Goal: Task Accomplishment & Management: Complete application form

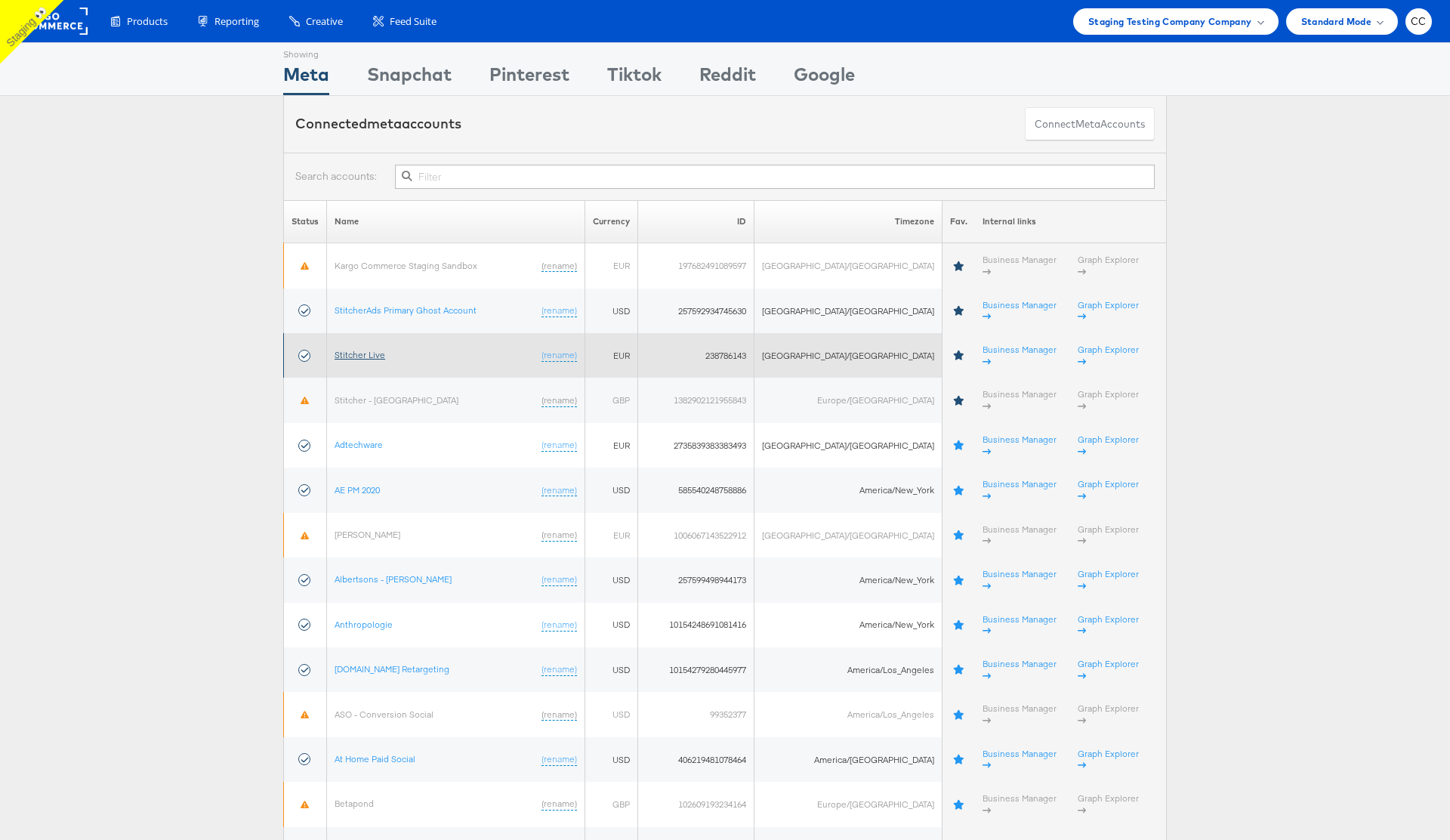
click at [373, 349] on link "Stitcher Live" at bounding box center [359, 354] width 50 height 11
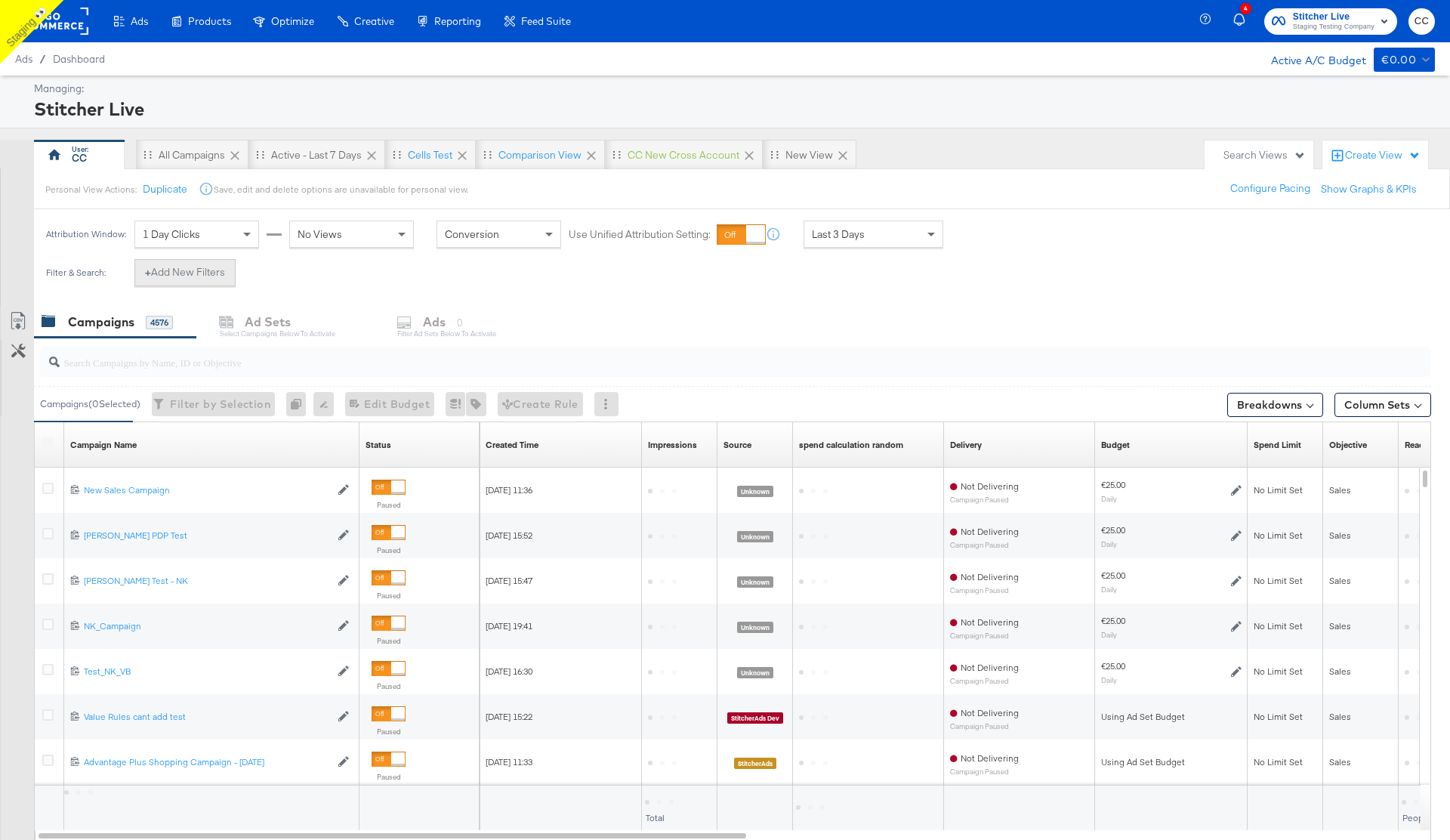
click at [180, 268] on button "+ Add New Filters" at bounding box center [185, 273] width 101 height 27
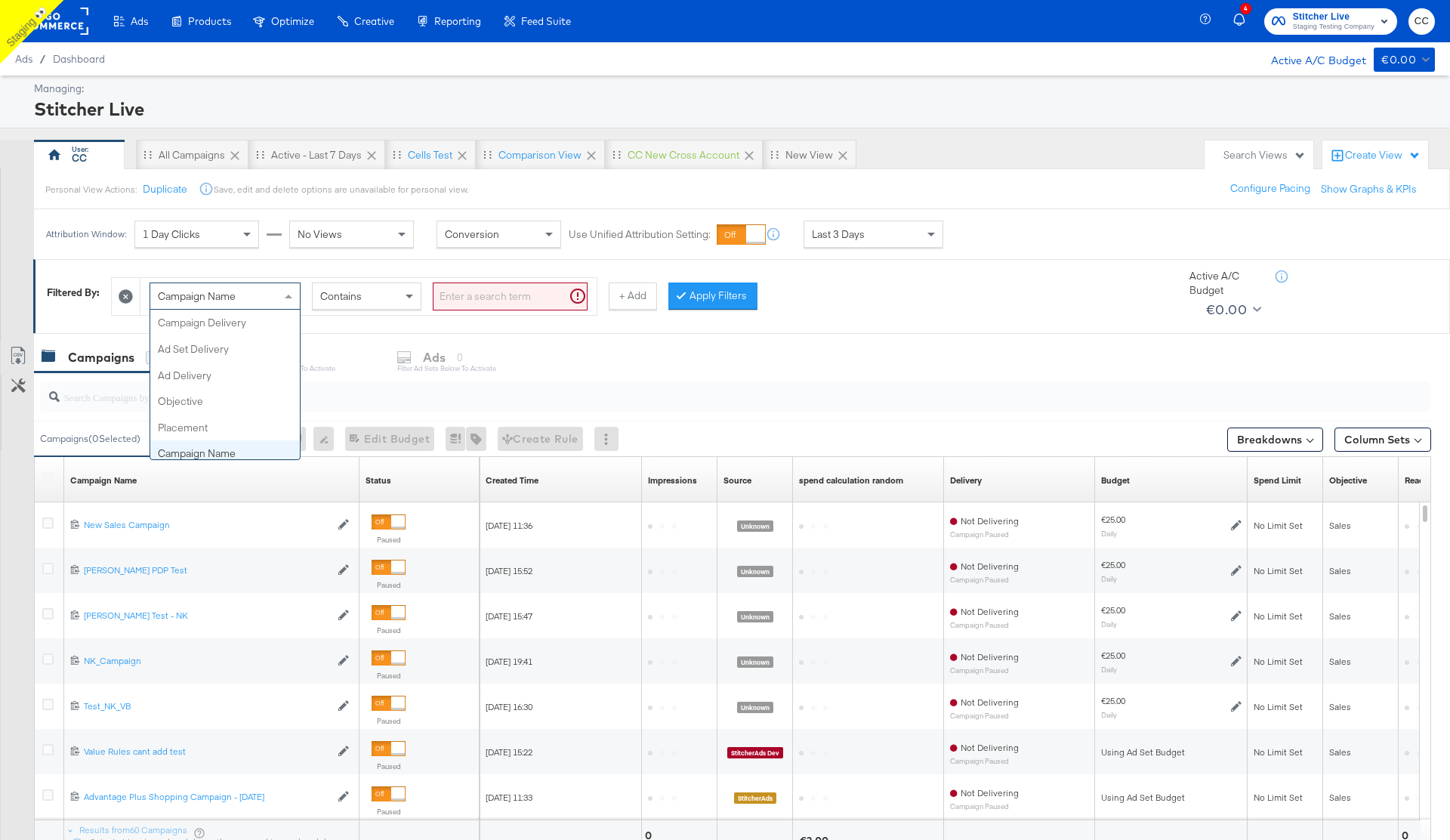
click at [281, 295] on div "Campaign Name" at bounding box center [225, 296] width 150 height 26
type input "tag"
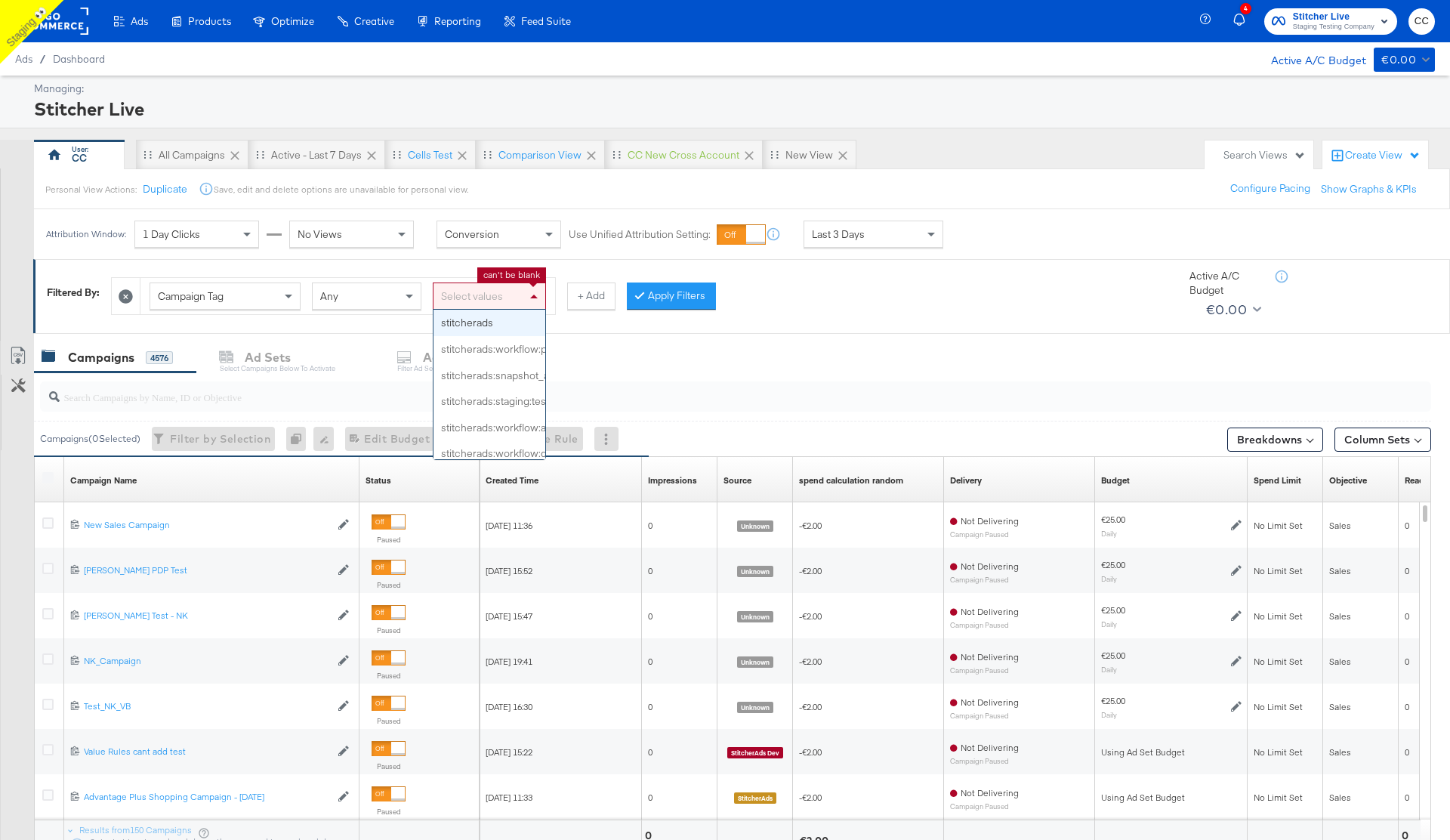
click at [488, 299] on div "Select values" at bounding box center [489, 296] width 112 height 26
click at [512, 297] on input at bounding box center [512, 297] width 3 height 28
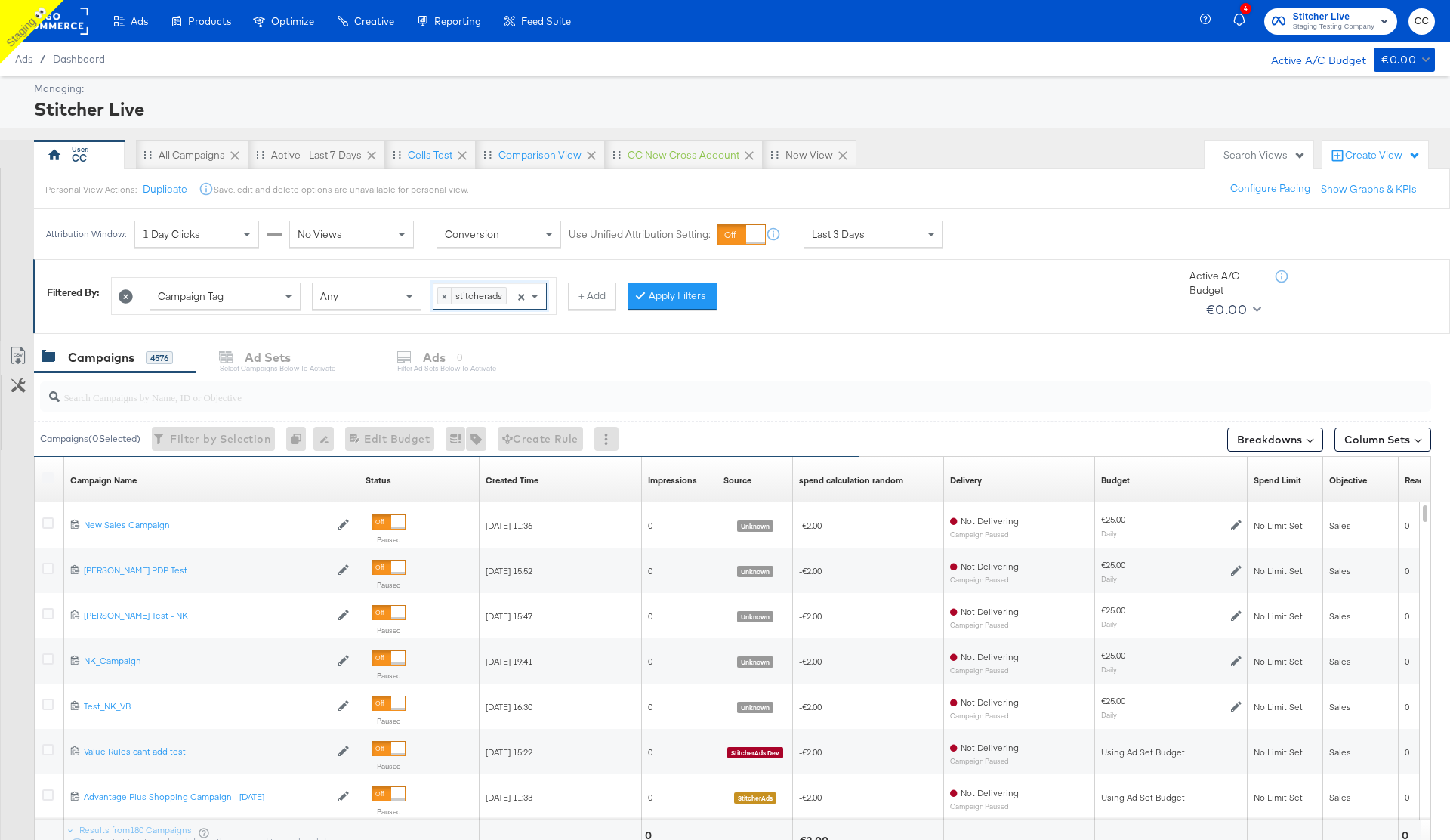
click at [512, 297] on input at bounding box center [512, 297] width 3 height 28
type input "a"
click at [461, 299] on div "Select values" at bounding box center [489, 296] width 112 height 26
type input "d"
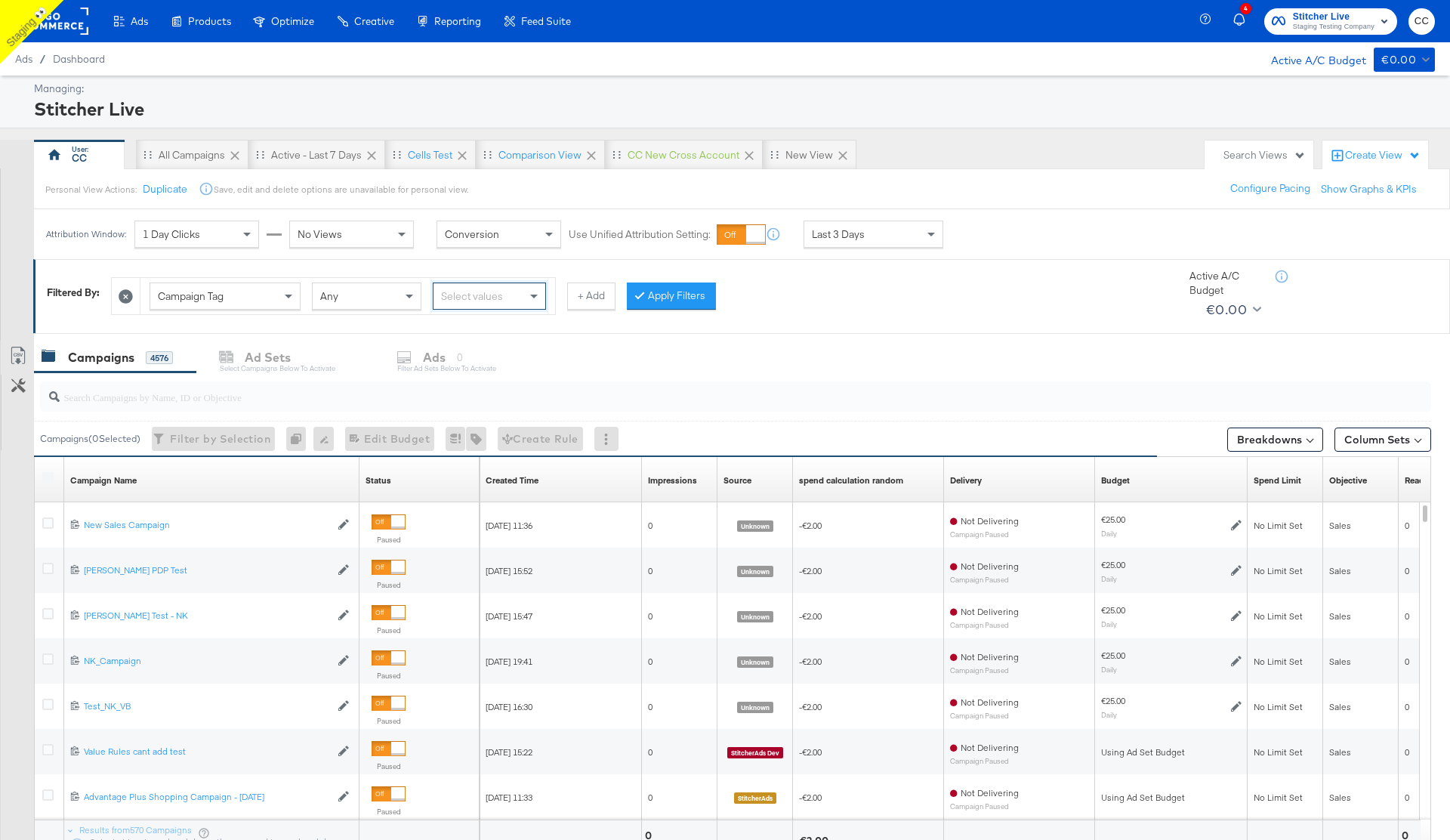
click at [477, 297] on div "Select values" at bounding box center [489, 296] width 112 height 26
type input "tag"
click at [997, 277] on div "Campaign Tag Any Select values + Add Apply Filters" at bounding box center [636, 292] width 1051 height 45
click at [126, 294] on icon at bounding box center [126, 296] width 15 height 15
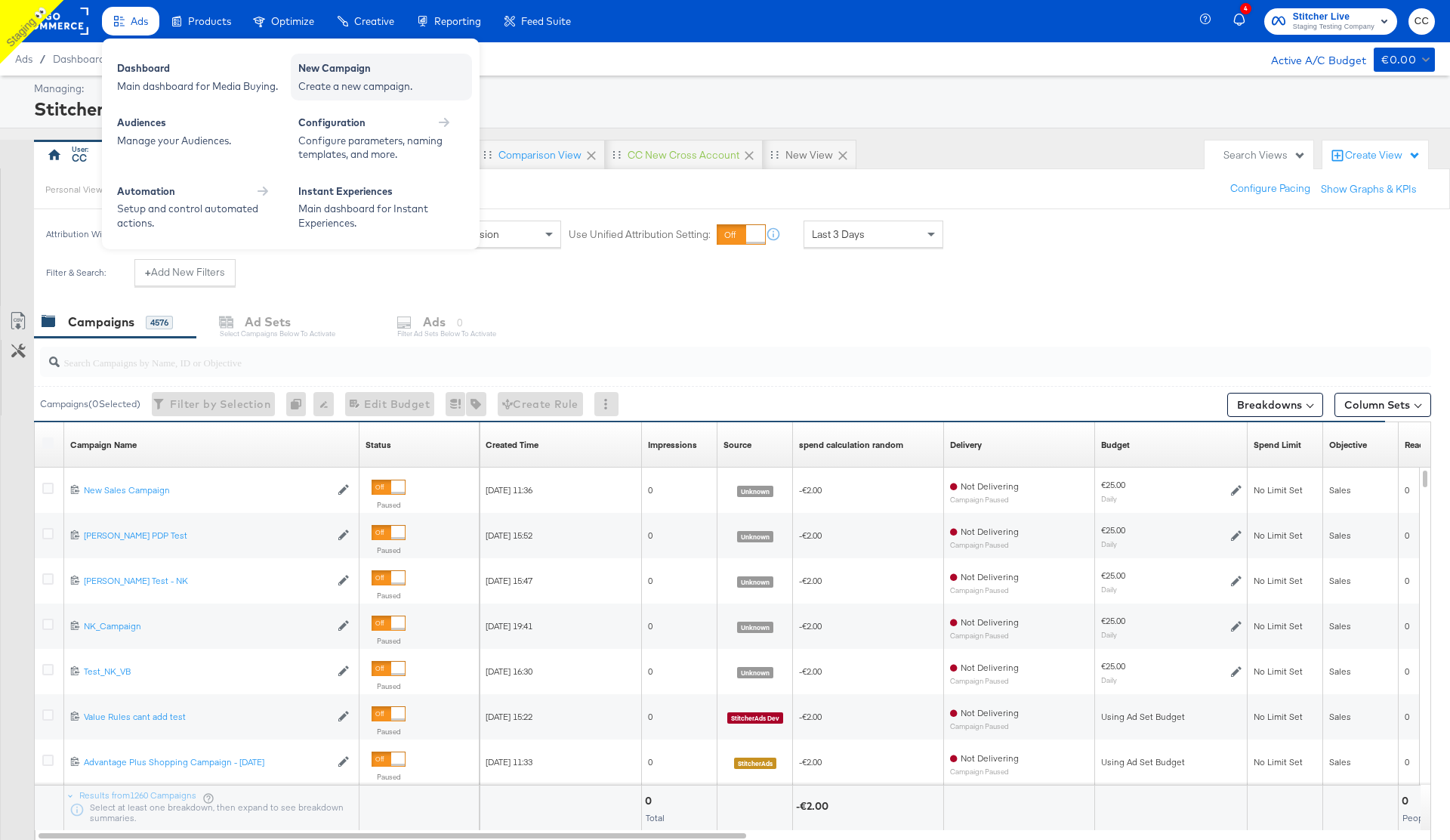
click at [357, 72] on div "New Campaign" at bounding box center [382, 70] width 166 height 18
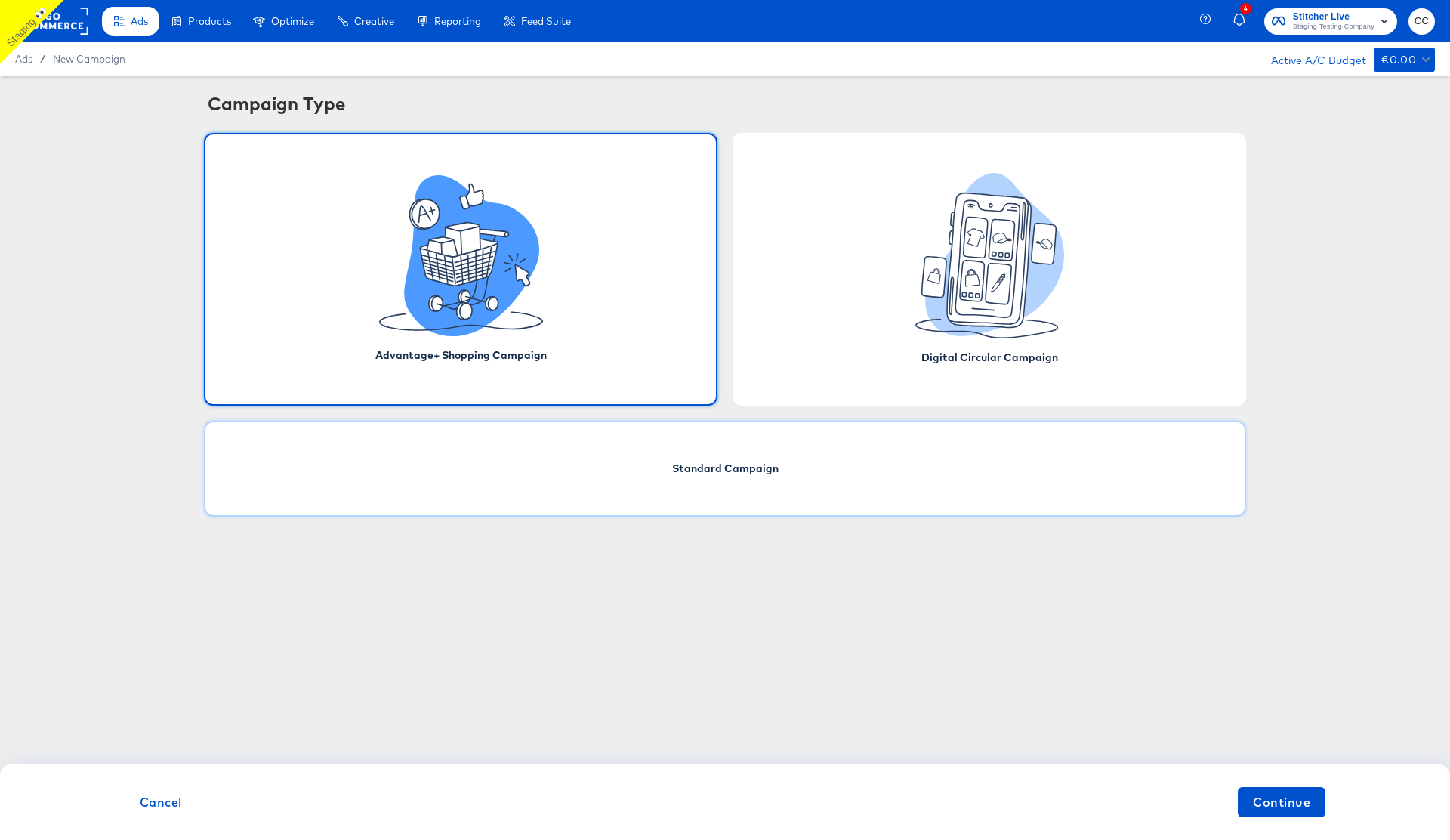
click at [813, 466] on div "Standard Campaign" at bounding box center [725, 469] width 1043 height 96
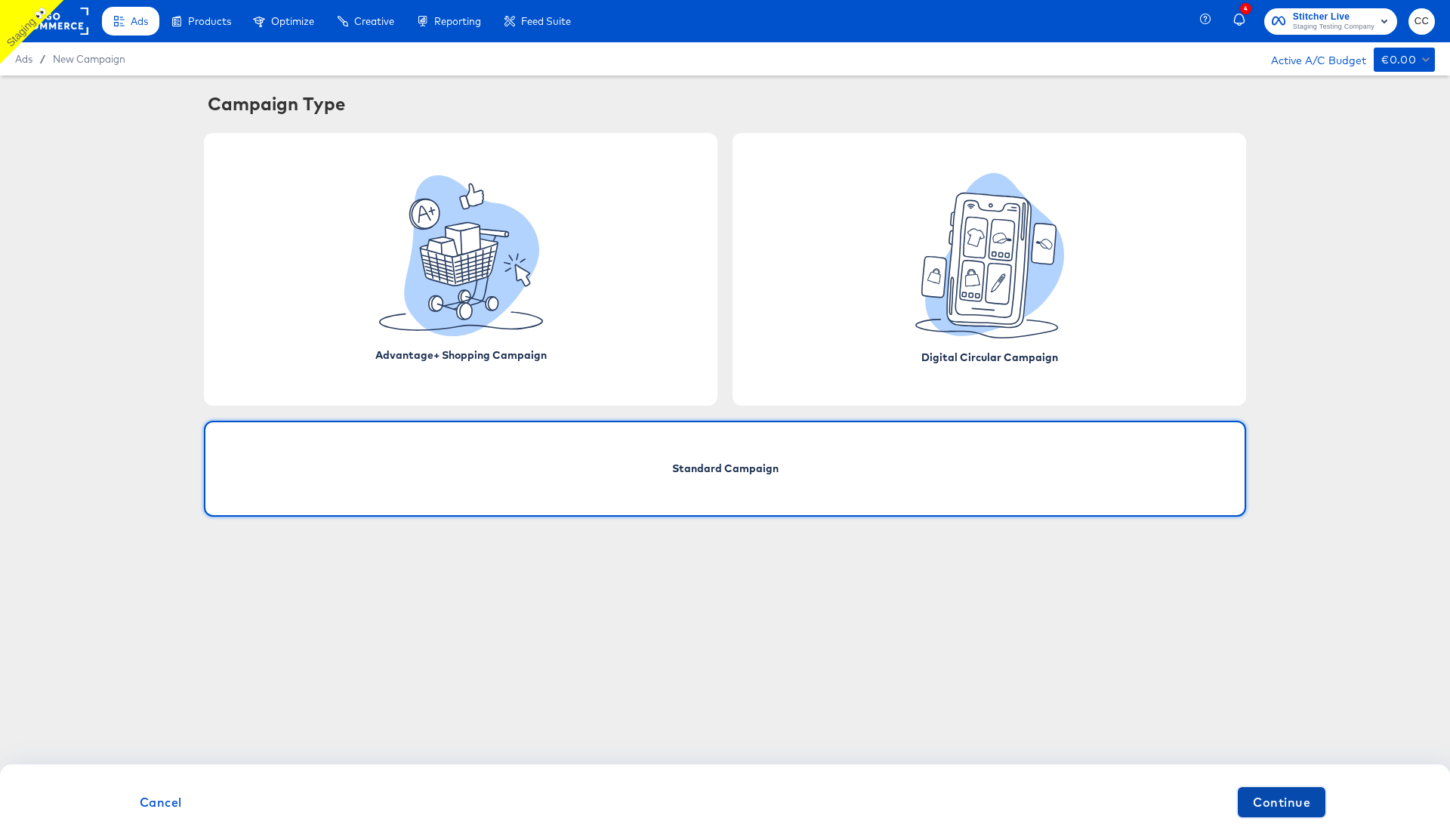
click at [1277, 796] on span "Continue" at bounding box center [1281, 802] width 57 height 21
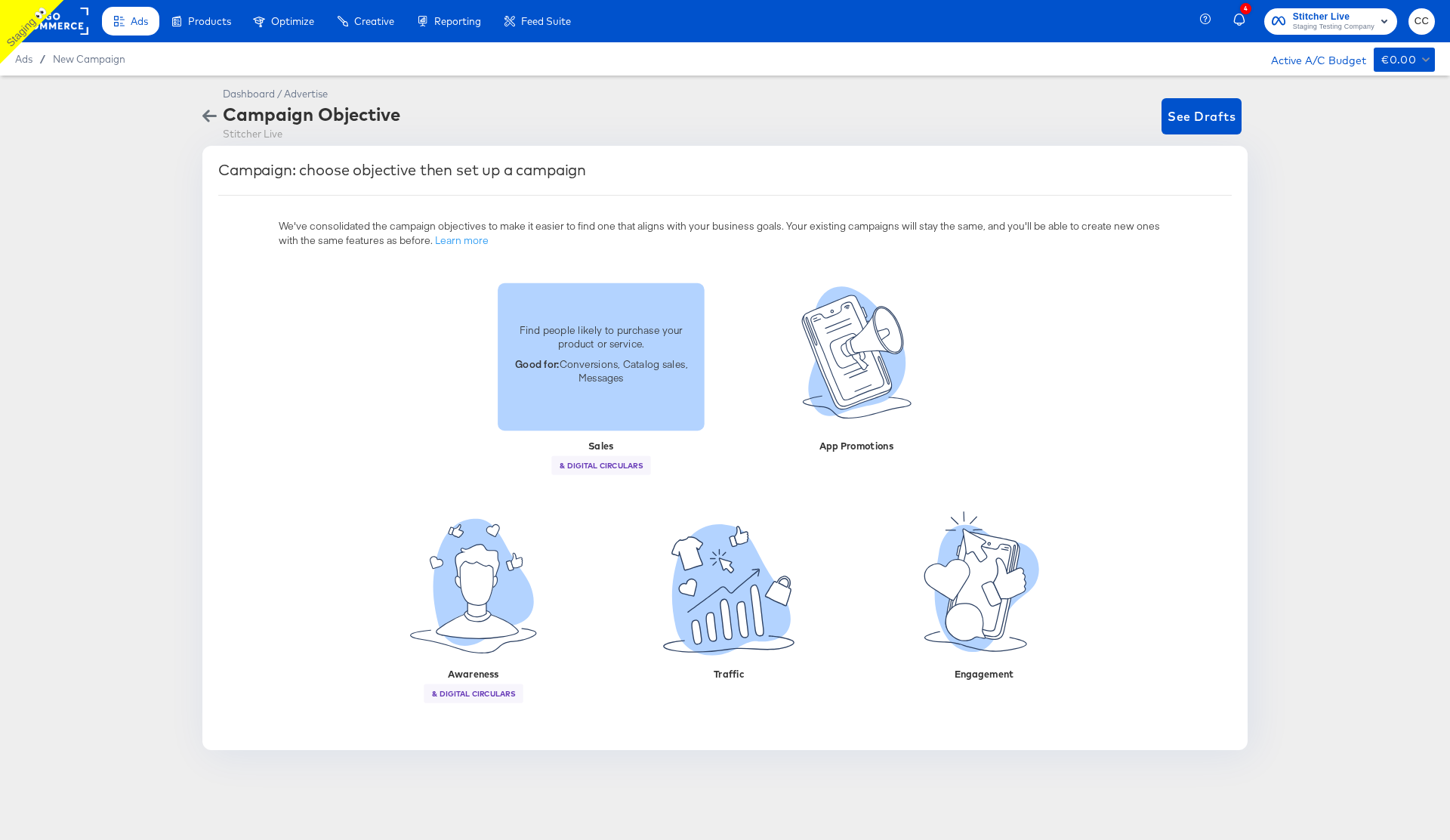
click at [620, 376] on p "Good for: Conversions, Catalog sales, Messages" at bounding box center [601, 370] width 189 height 28
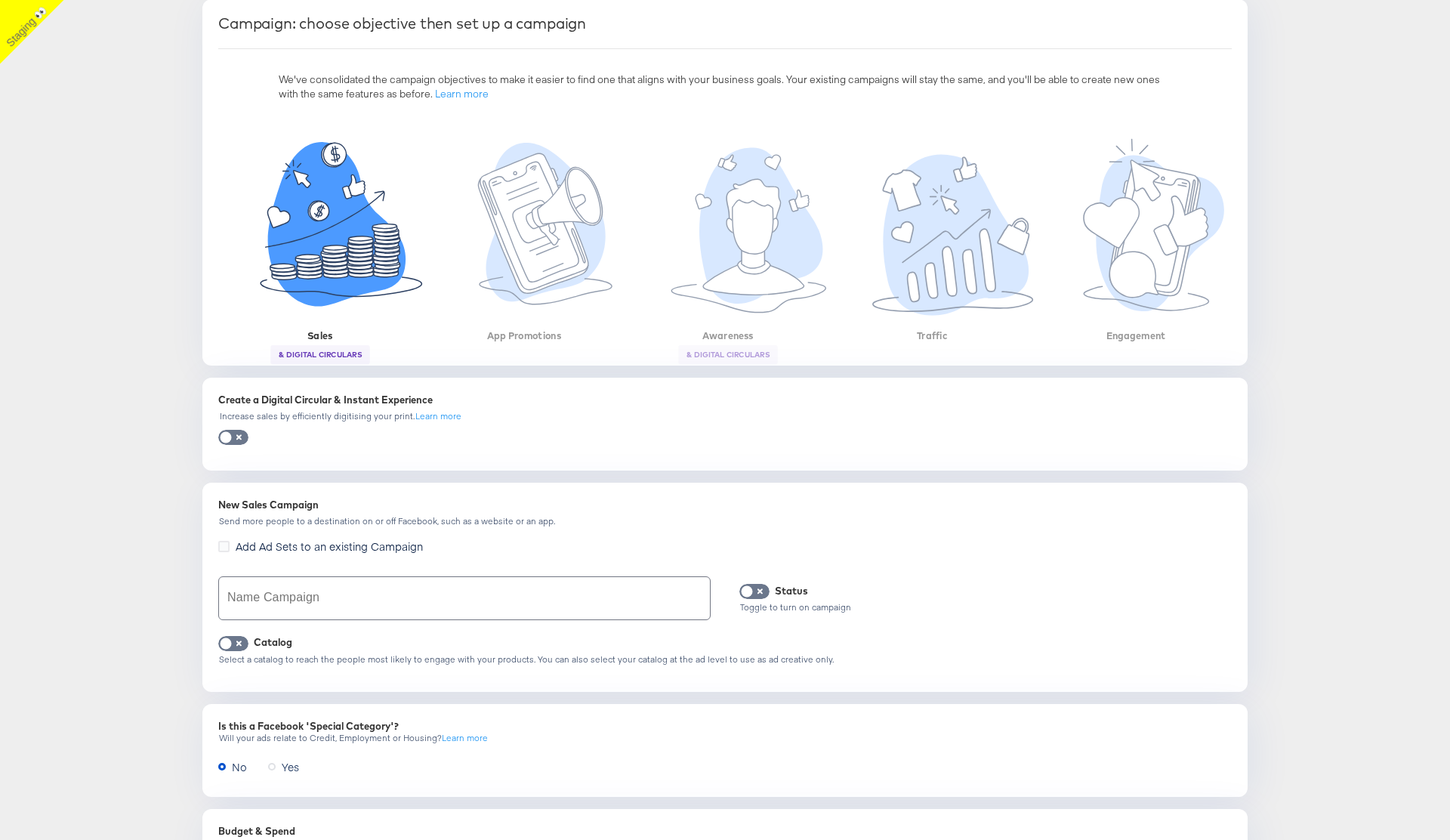
scroll to position [171, 0]
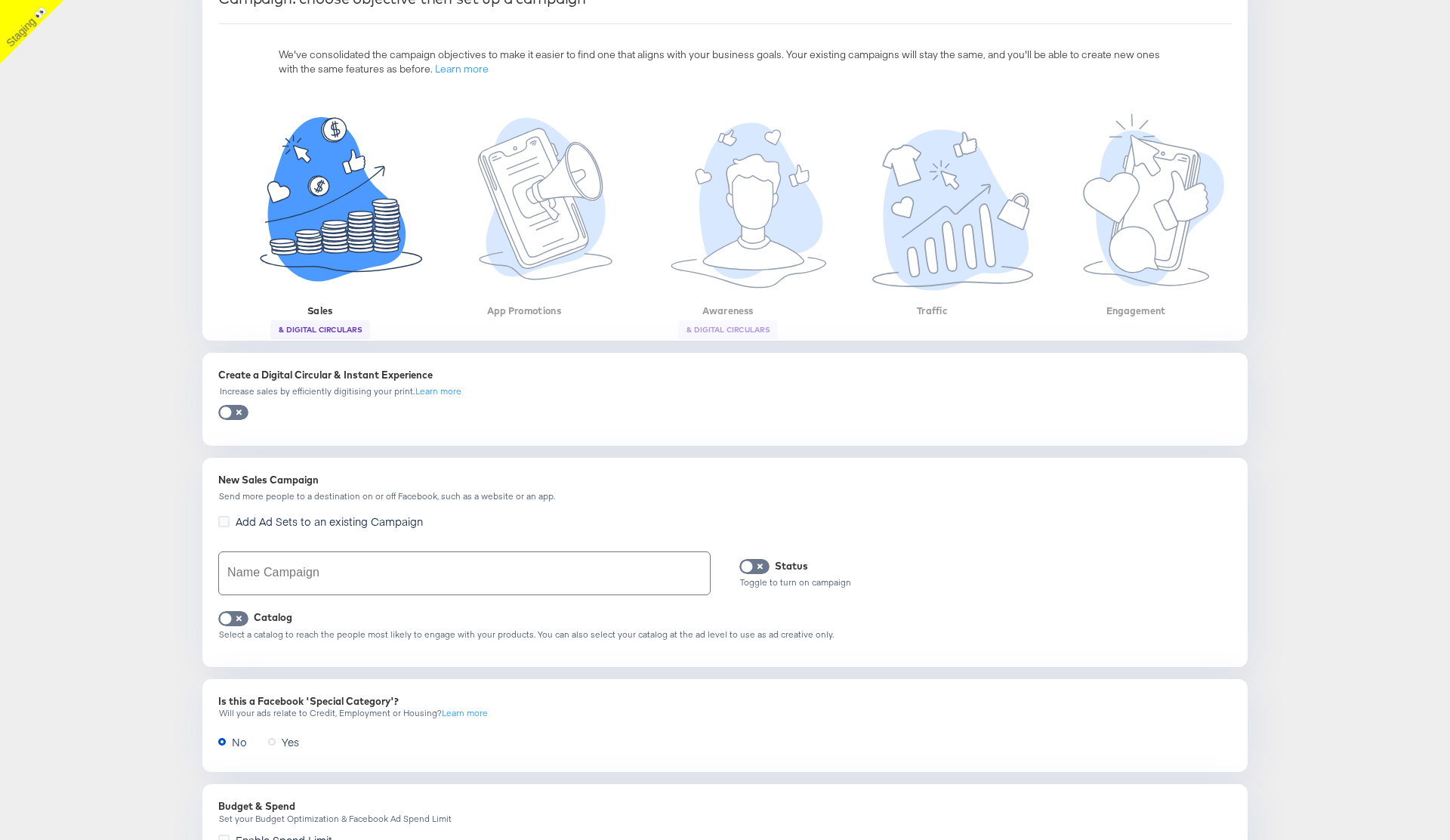
click at [340, 570] on input "text" at bounding box center [465, 572] width 491 height 42
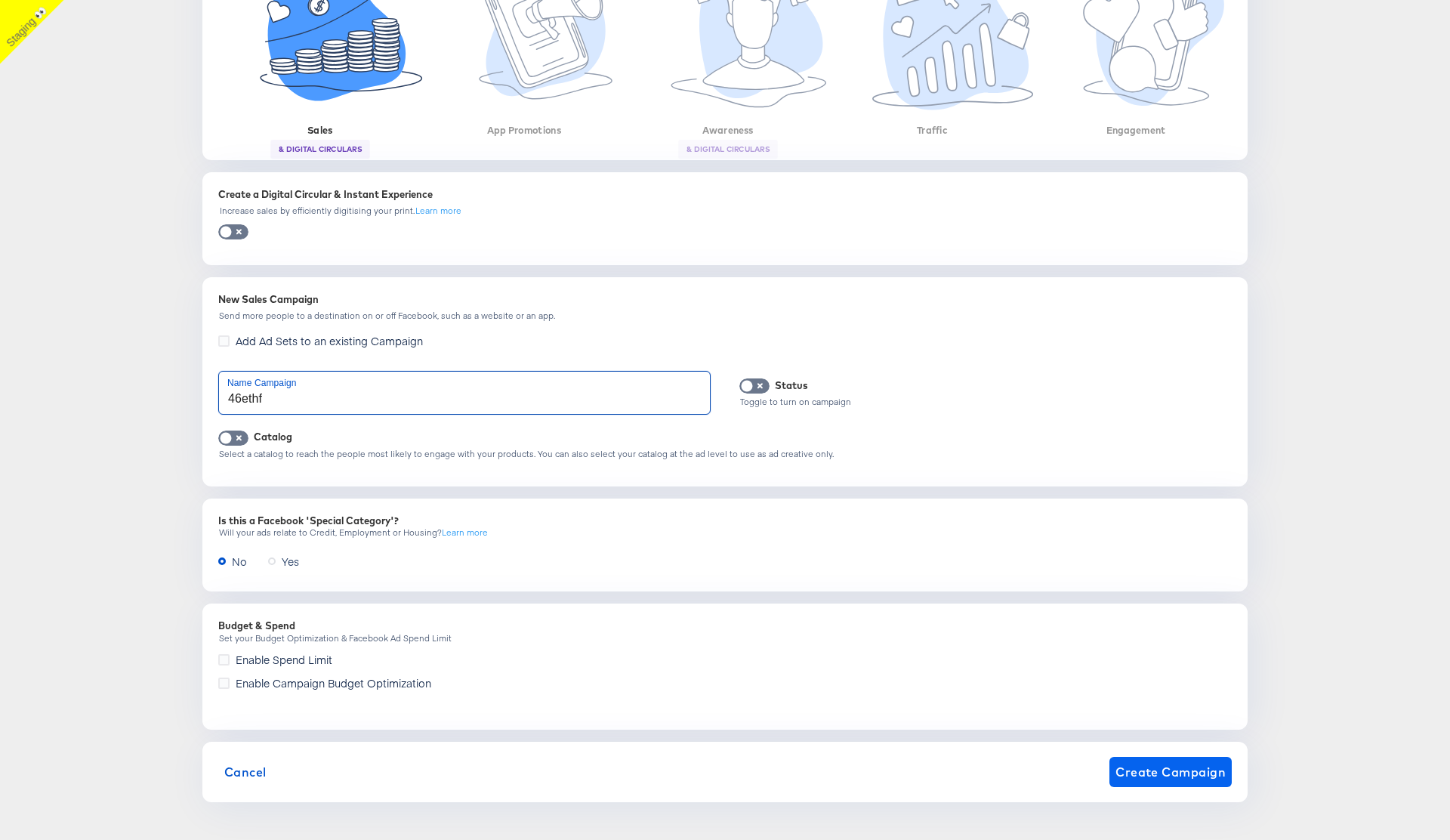
type input "46ethf"
click at [1156, 759] on button "Create Campaign" at bounding box center [1170, 772] width 122 height 30
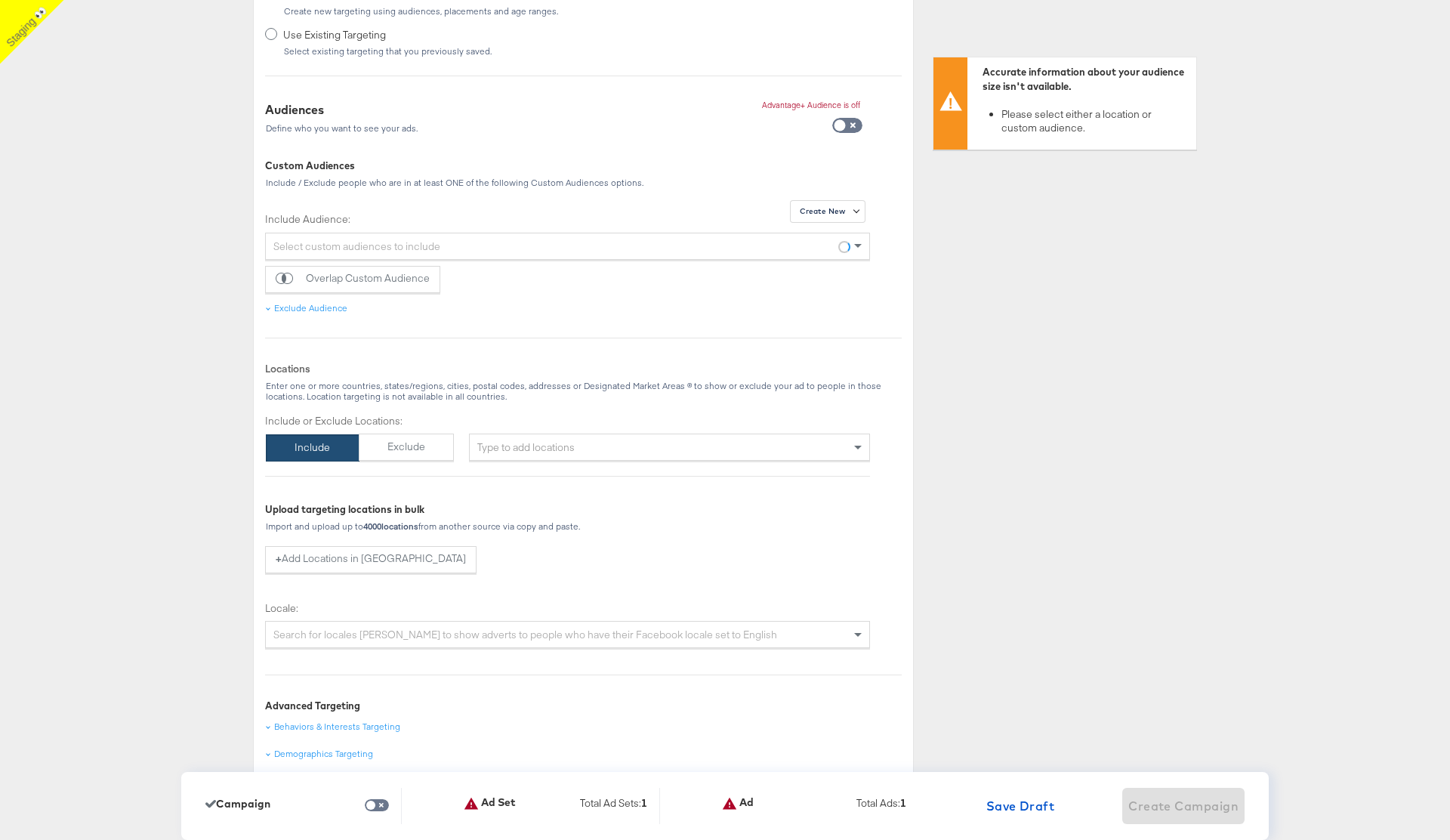
scroll to position [707, 0]
click at [541, 443] on div "Type to add locations" at bounding box center [669, 445] width 401 height 27
type input "usa"
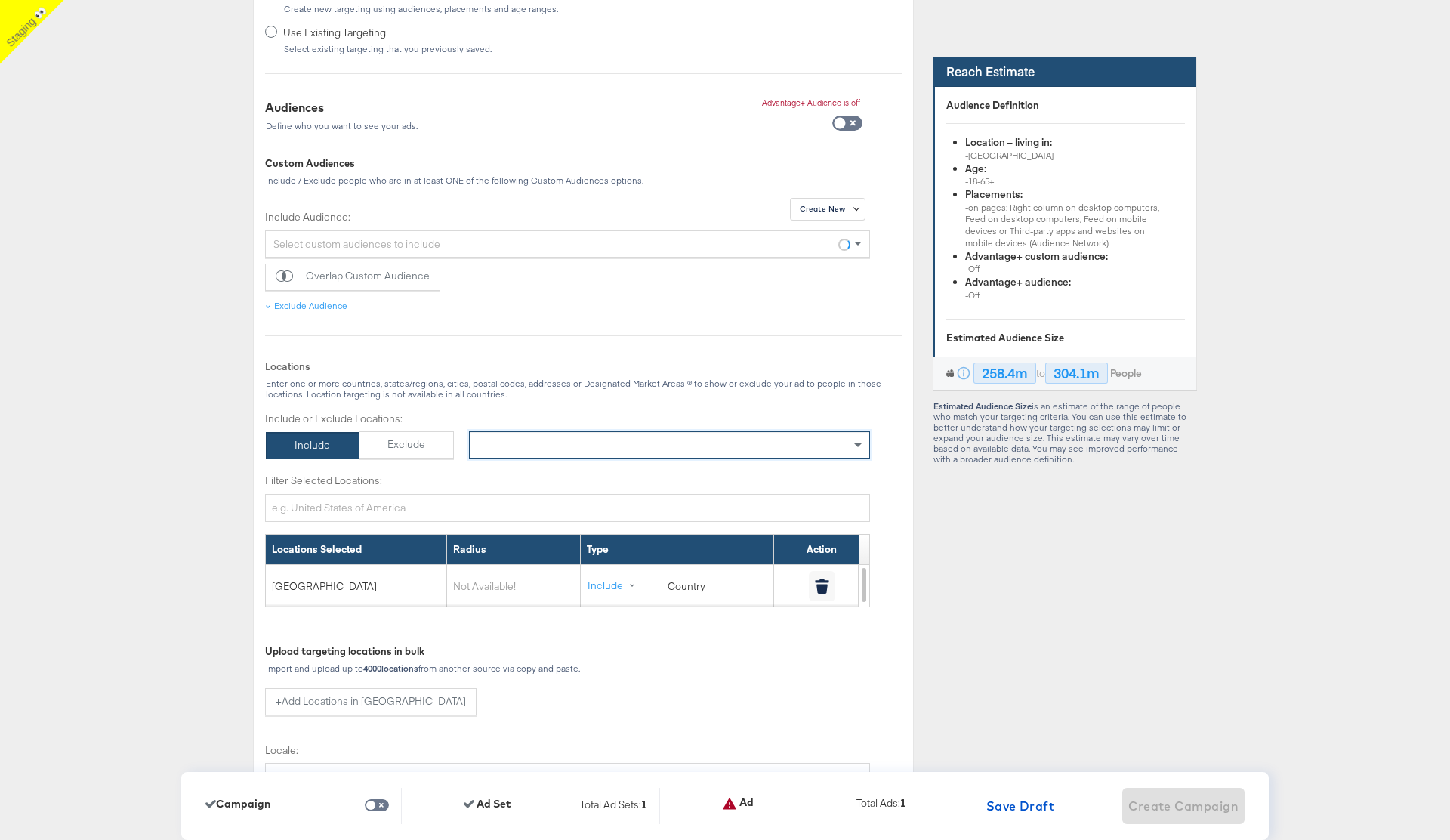
click at [554, 449] on div "× [GEOGRAPHIC_DATA]" at bounding box center [669, 445] width 401 height 27
click at [824, 590] on icon "button" at bounding box center [822, 589] width 11 height 9
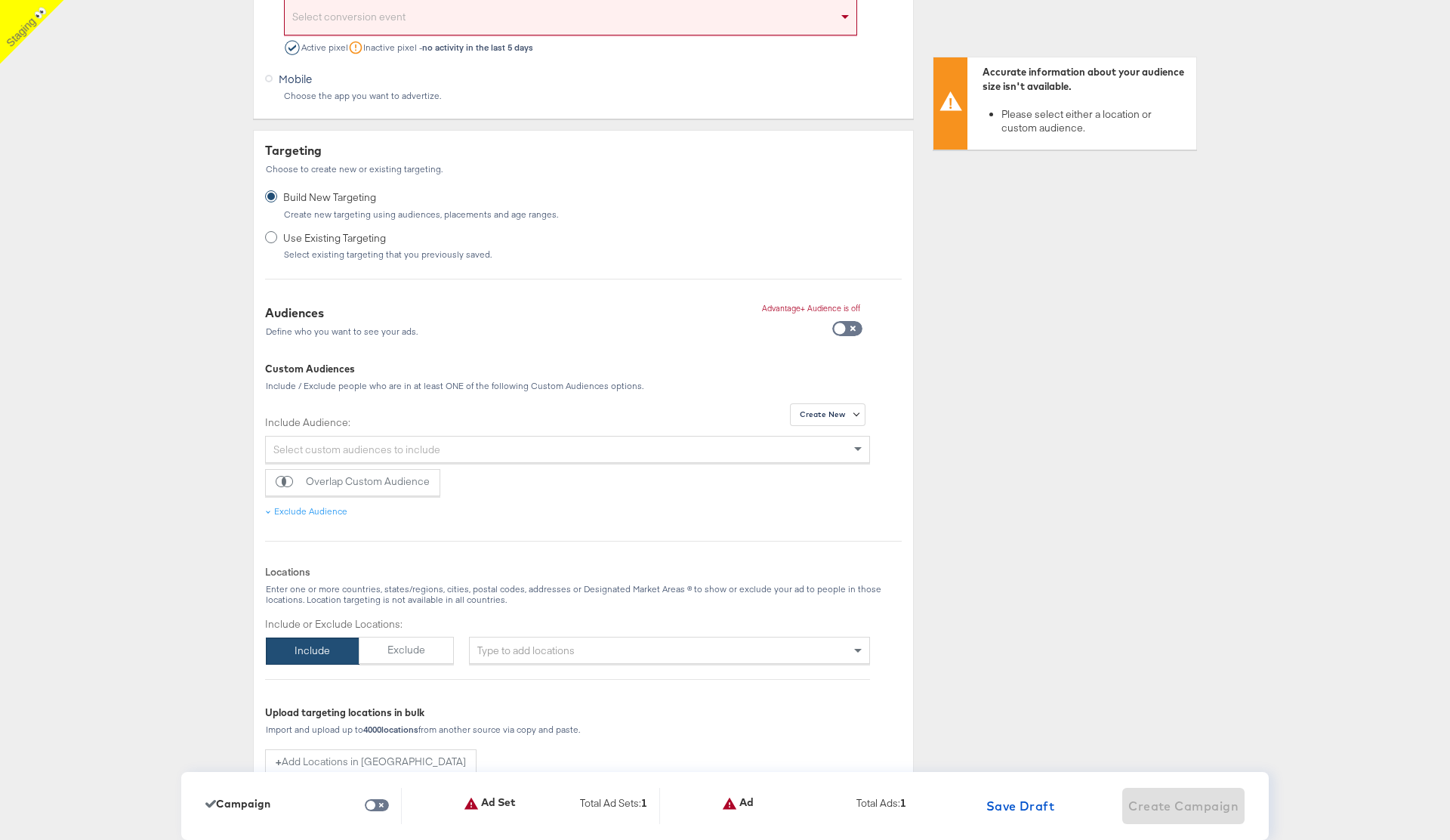
scroll to position [460, 0]
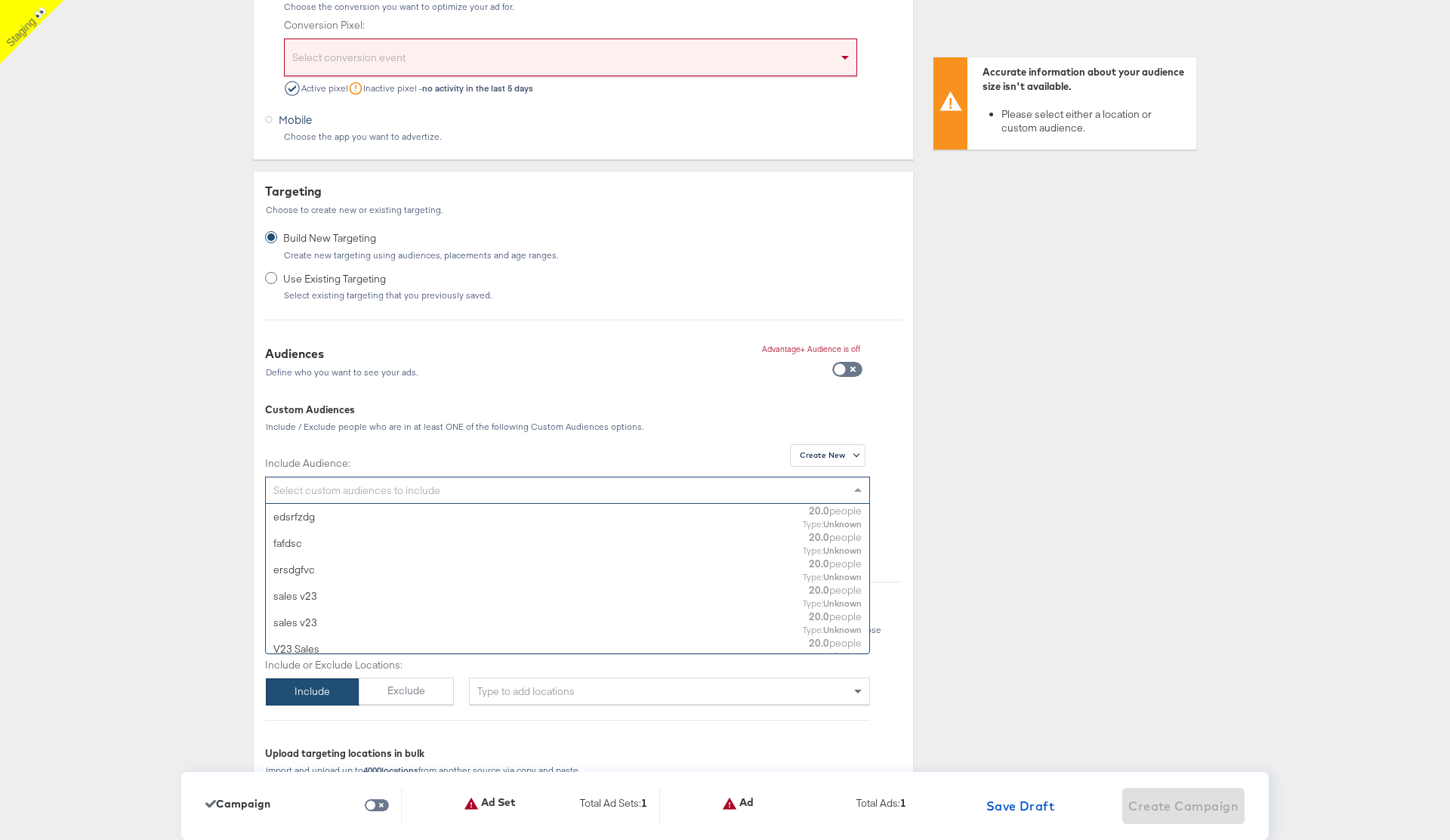
click at [435, 492] on div "Select custom audiences to include" at bounding box center [568, 490] width 604 height 26
click at [405, 522] on div "edsrfzdg" at bounding box center [474, 516] width 400 height 15
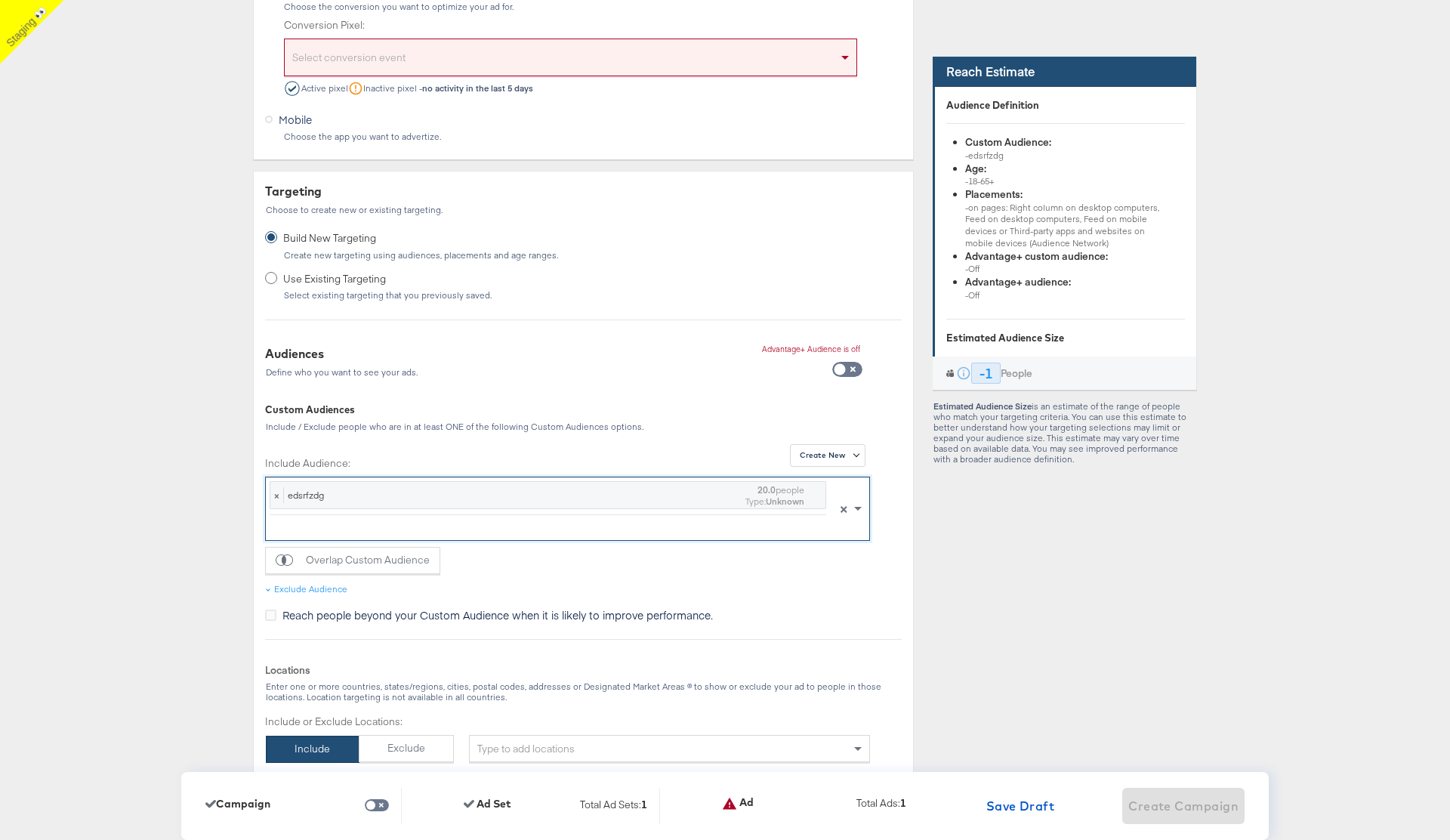
click at [397, 533] on div at bounding box center [547, 527] width 557 height 26
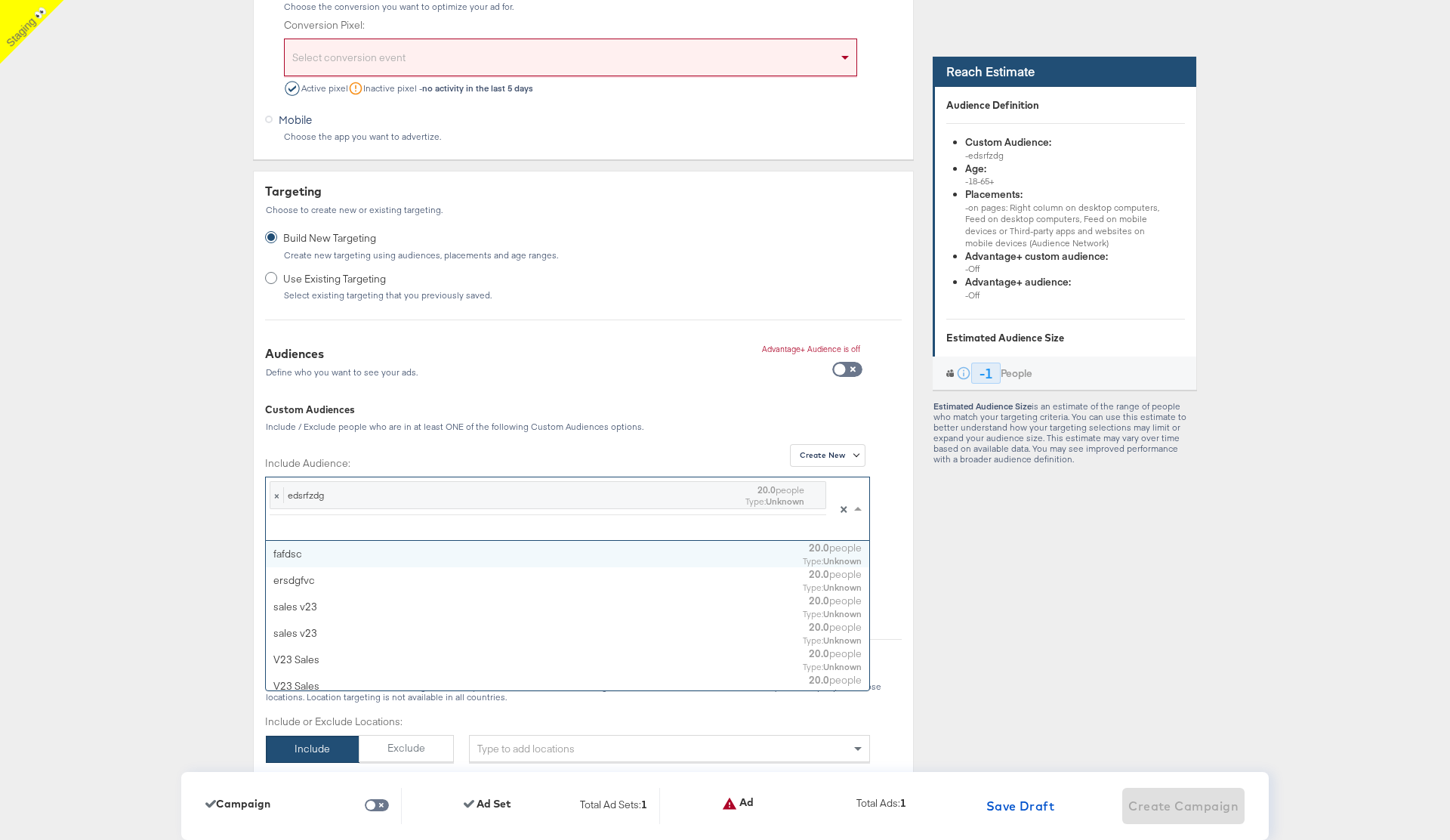
click at [389, 557] on div "fafdsc" at bounding box center [474, 553] width 400 height 15
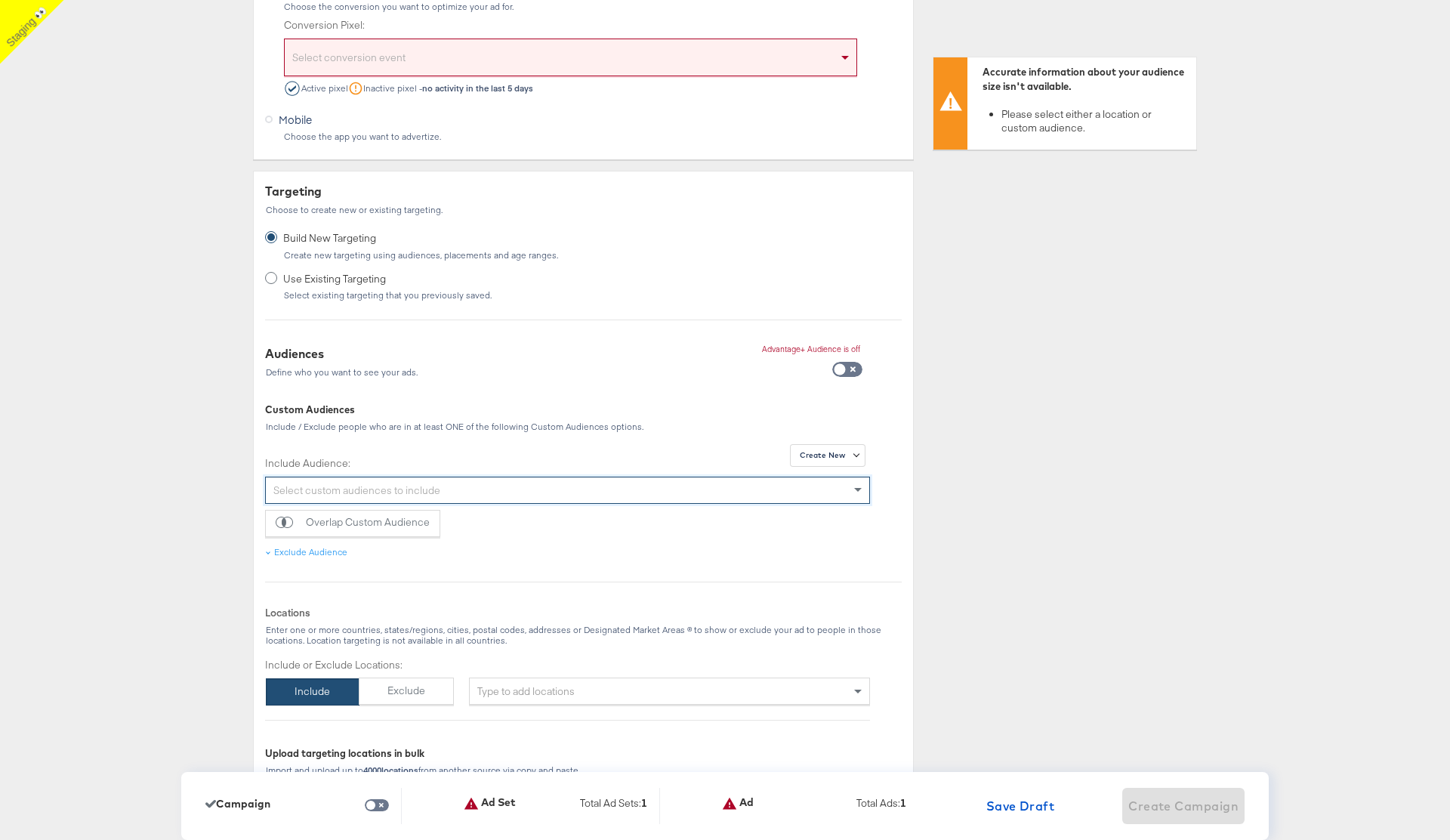
scroll to position [0, 0]
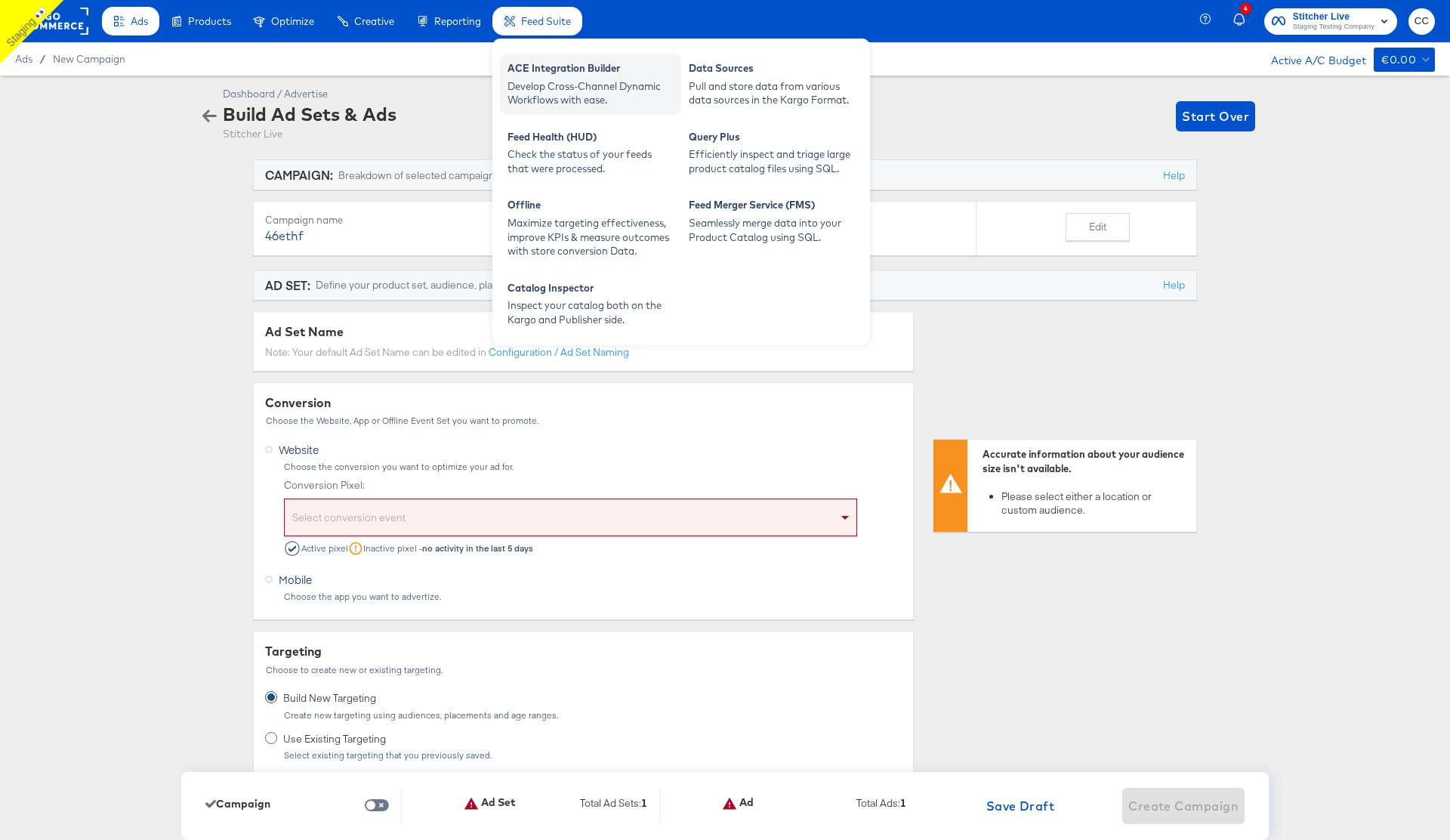
click at [596, 85] on div "Develop Cross-Channel Dynamic Workflows with ease." at bounding box center [590, 93] width 166 height 28
